Goal: Check status: Check status

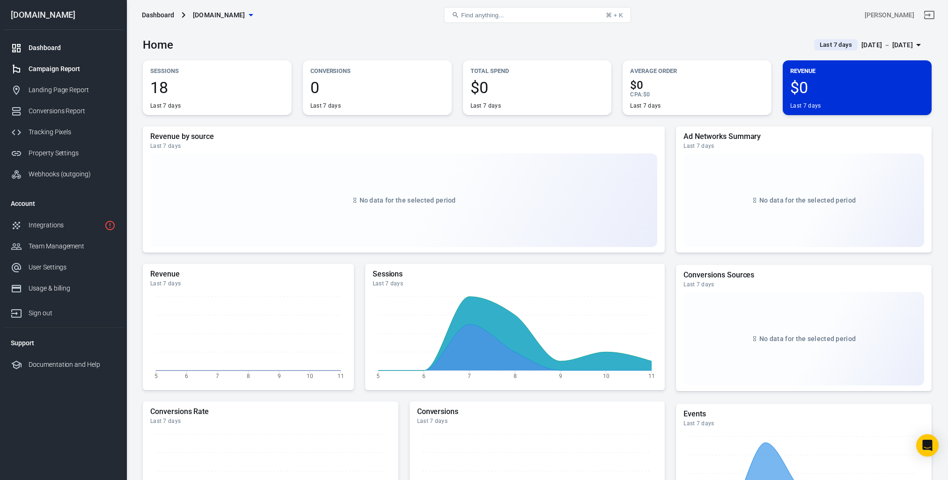
click at [60, 67] on div "Campaign Report" at bounding box center [72, 69] width 87 height 10
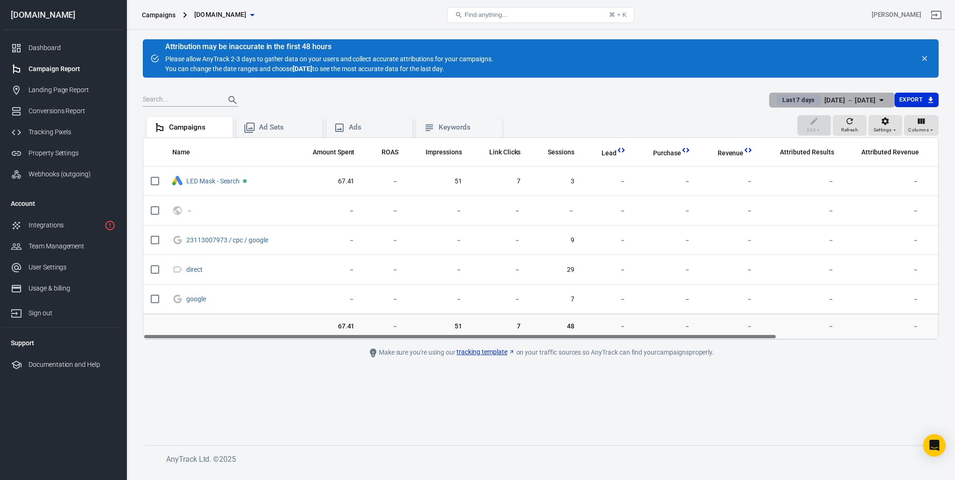
click at [842, 97] on div "[DATE] － [DATE]" at bounding box center [849, 101] width 51 height 12
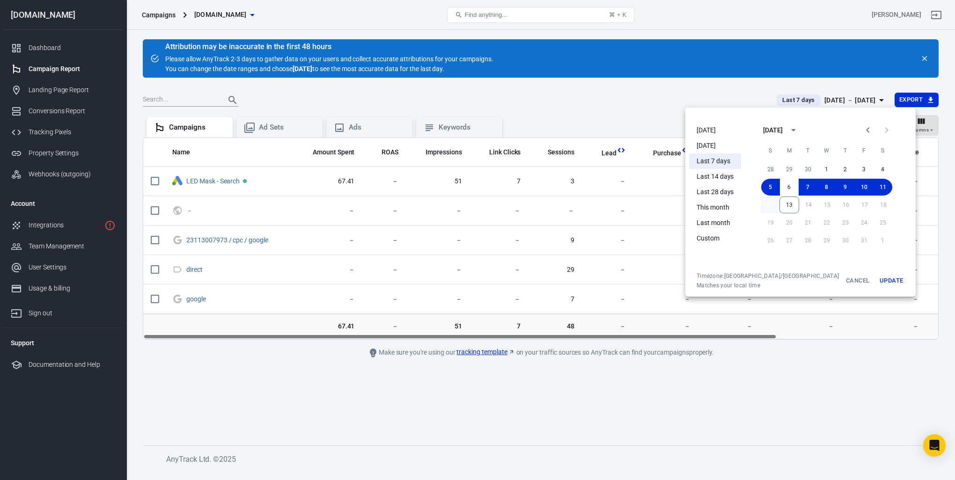
click at [761, 208] on button "12" at bounding box center [770, 205] width 19 height 17
click at [783, 206] on button "13" at bounding box center [789, 205] width 20 height 17
click at [876, 283] on button "Update" at bounding box center [891, 280] width 30 height 17
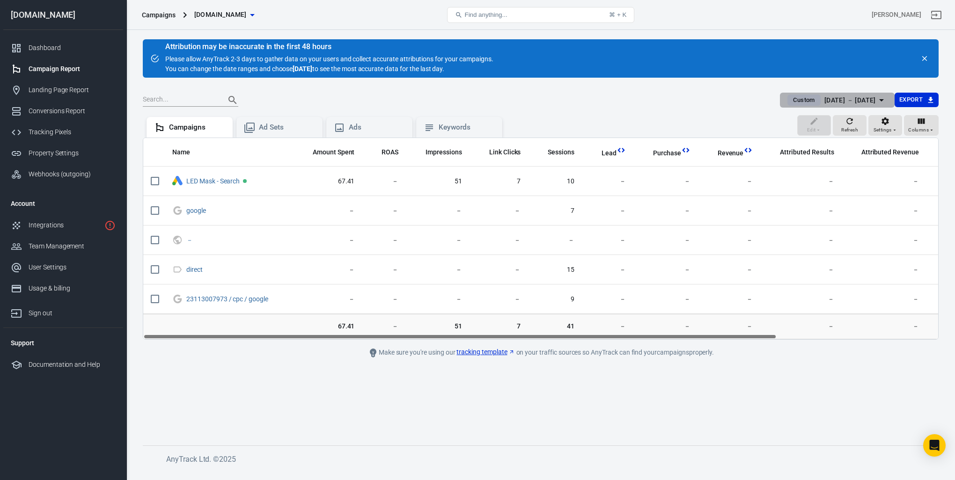
click at [843, 98] on div "[DATE] － [DATE]" at bounding box center [849, 101] width 51 height 12
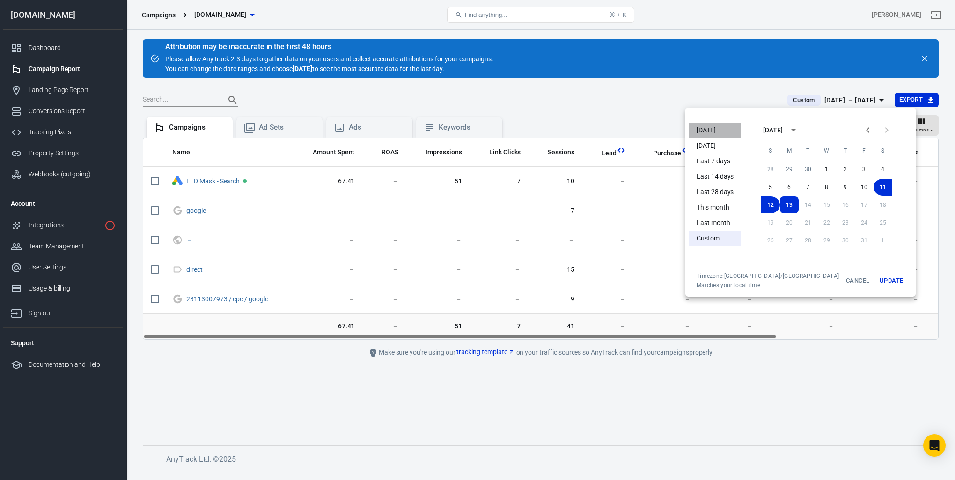
click at [703, 124] on li "[DATE]" at bounding box center [715, 130] width 52 height 15
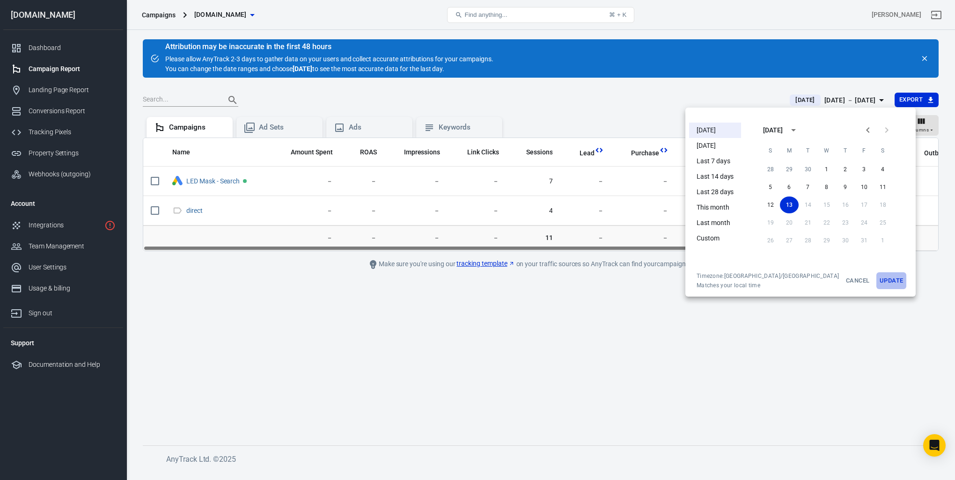
click at [878, 281] on button "Update" at bounding box center [891, 280] width 30 height 17
